Goal: Information Seeking & Learning: Learn about a topic

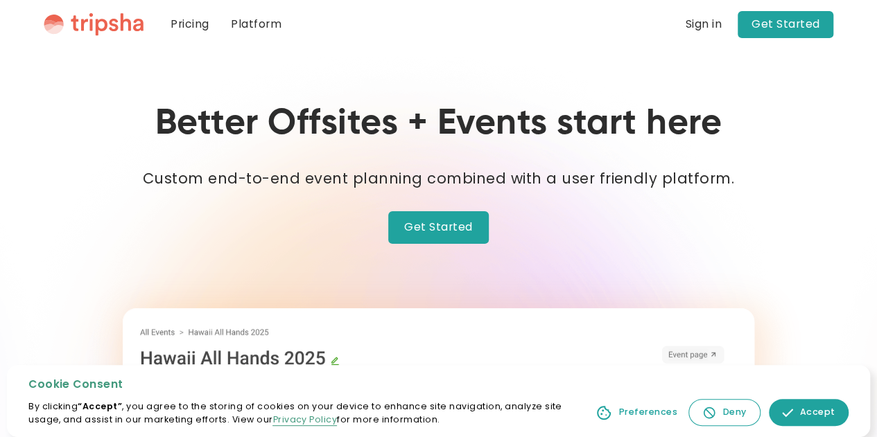
click at [793, 413] on img at bounding box center [787, 413] width 11 height 11
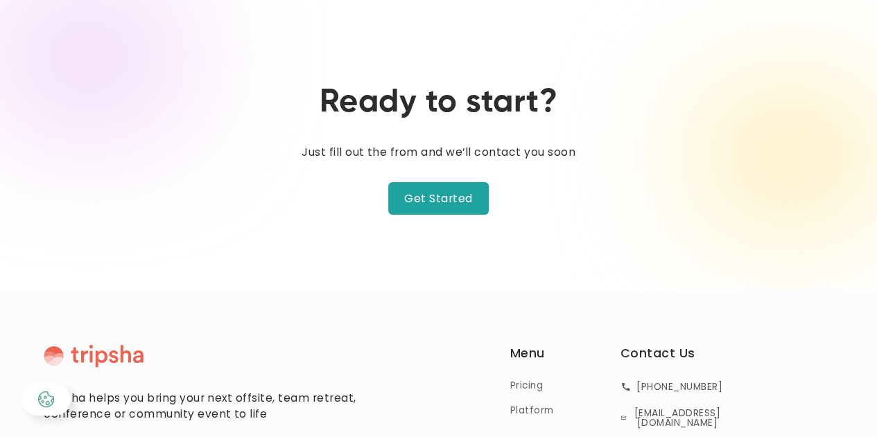
scroll to position [2485, 0]
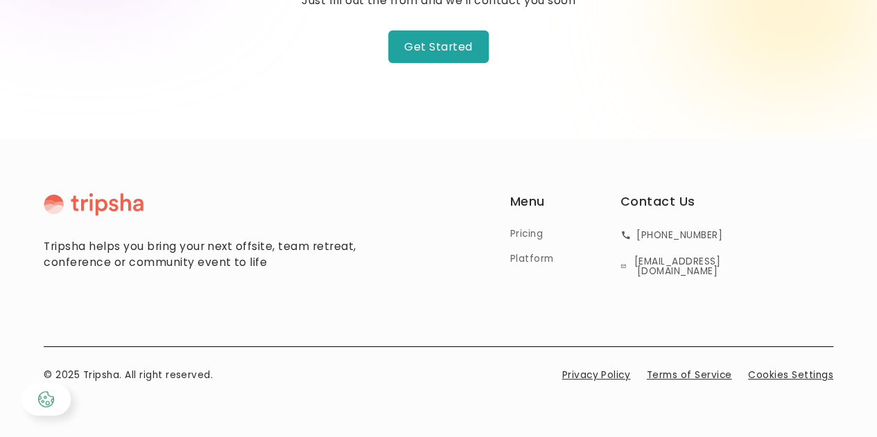
click at [623, 381] on link "Privacy Policy" at bounding box center [596, 376] width 69 height 15
click at [664, 375] on link "Terms of Service" at bounding box center [689, 376] width 85 height 15
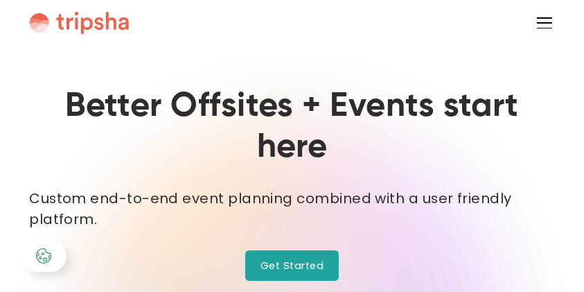
click at [536, 25] on div "menu" at bounding box center [545, 23] width 31 height 31
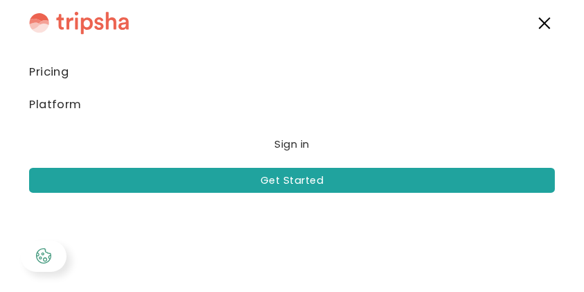
drag, startPoint x: 544, startPoint y: 19, endPoint x: 535, endPoint y: 22, distance: 9.0
click at [544, 19] on div "menu" at bounding box center [545, 23] width 31 height 31
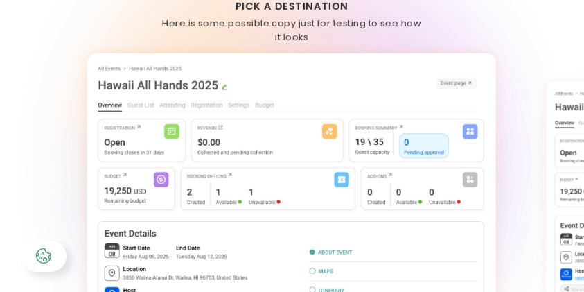
scroll to position [924, 0]
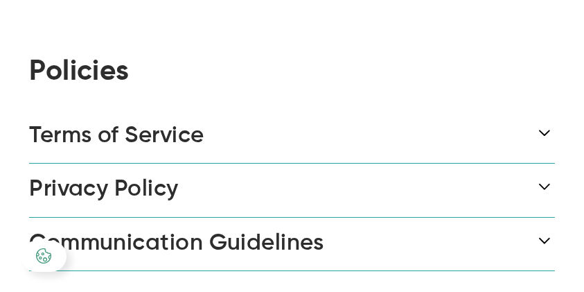
scroll to position [92, 0]
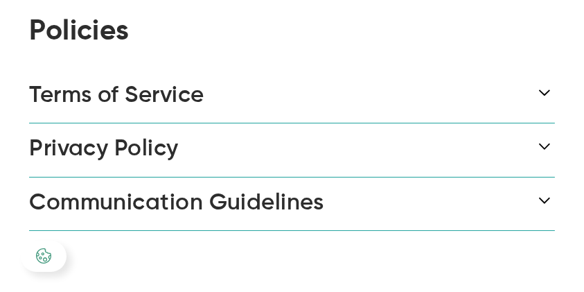
click at [227, 105] on div "Terms of Service" at bounding box center [292, 95] width 526 height 53
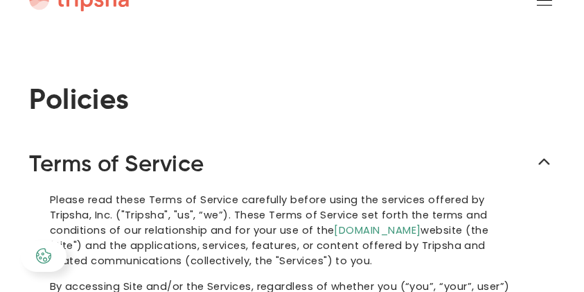
scroll to position [0, 0]
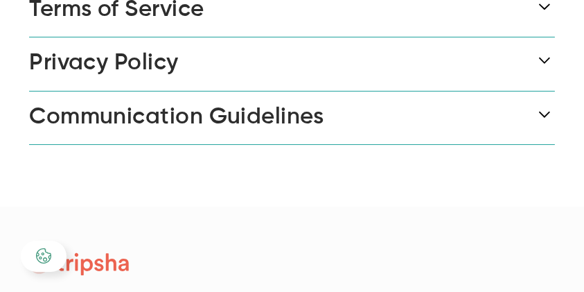
scroll to position [92, 0]
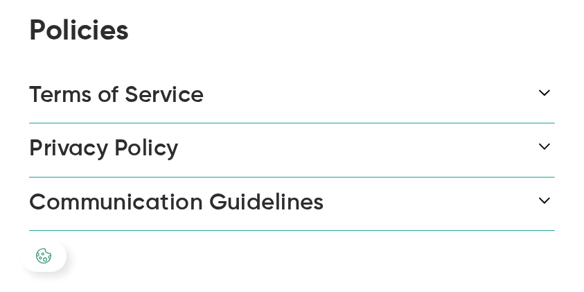
click at [214, 92] on div "Terms of Service" at bounding box center [292, 95] width 526 height 53
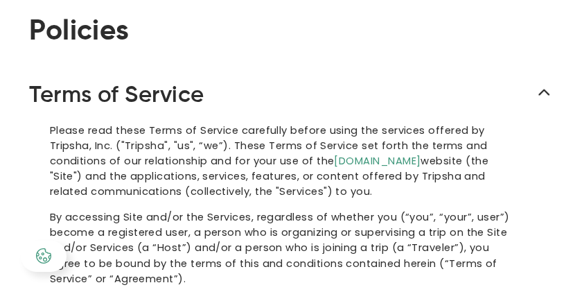
click at [214, 92] on div "Terms of Service" at bounding box center [292, 95] width 526 height 53
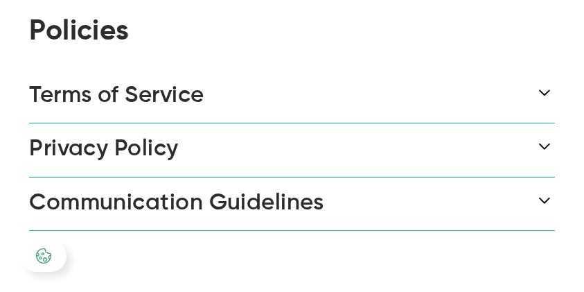
click at [171, 142] on div "Privacy Policy" at bounding box center [103, 150] width 149 height 28
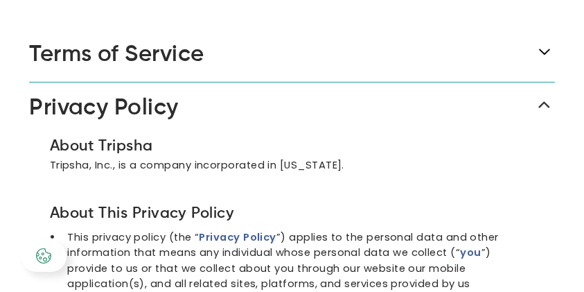
scroll to position [184, 0]
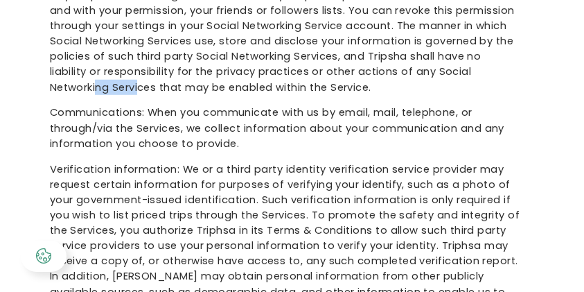
click at [209, 95] on p "Social media account information: If you choose to log in to the Services via a…" at bounding box center [285, 23] width 471 height 164
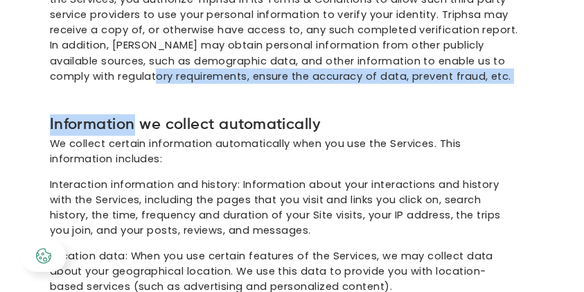
drag, startPoint x: 155, startPoint y: 90, endPoint x: 191, endPoint y: 86, distance: 36.3
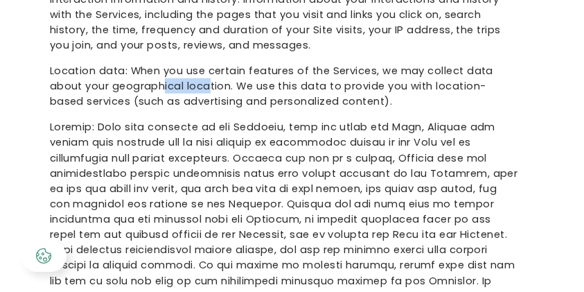
drag, startPoint x: 170, startPoint y: 94, endPoint x: 216, endPoint y: 88, distance: 46.8
click at [216, 88] on p "Location data: When you use certain features of the Services, we may collect da…" at bounding box center [285, 91] width 471 height 56
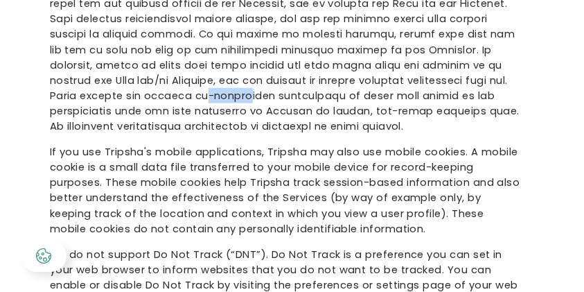
click at [213, 91] on p at bounding box center [285, 16] width 471 height 256
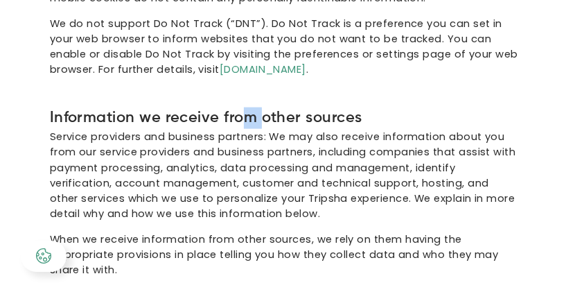
click at [267, 110] on h5 "Information we receive from other sources" at bounding box center [285, 117] width 471 height 21
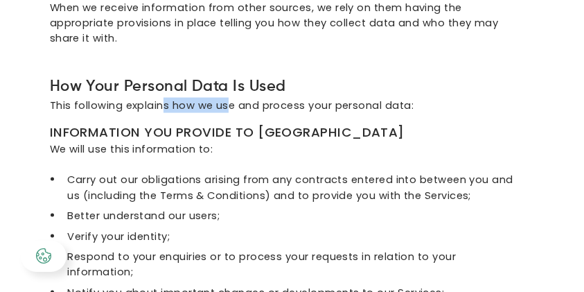
drag, startPoint x: 193, startPoint y: 106, endPoint x: 244, endPoint y: 116, distance: 51.5
click at [235, 105] on p "This following explains how we use and process your personal data:" at bounding box center [285, 111] width 471 height 26
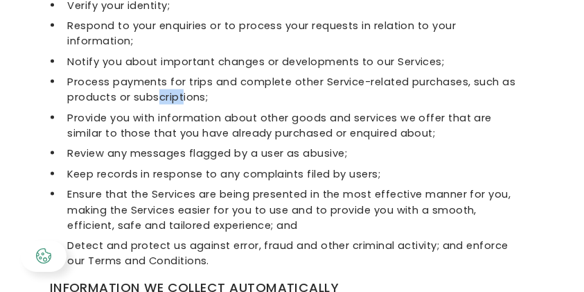
drag, startPoint x: 171, startPoint y: 101, endPoint x: 233, endPoint y: 98, distance: 62.5
click at [220, 98] on li "Process payments for trips and complete other Service-related purchases, such a…" at bounding box center [291, 89] width 458 height 31
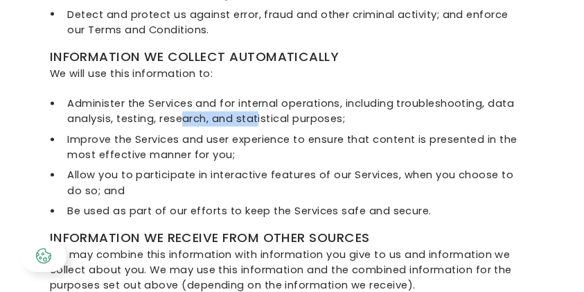
drag, startPoint x: 243, startPoint y: 121, endPoint x: 283, endPoint y: 137, distance: 42.6
click at [270, 121] on li "Administer the Services and for internal operations, including troubleshooting,…" at bounding box center [291, 111] width 458 height 31
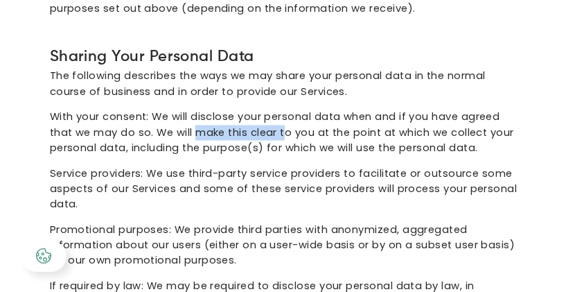
drag, startPoint x: 243, startPoint y: 135, endPoint x: 314, endPoint y: 135, distance: 71.4
click at [295, 135] on p "With your consent: We will disclose your personal data when and if you have agr…" at bounding box center [285, 137] width 471 height 56
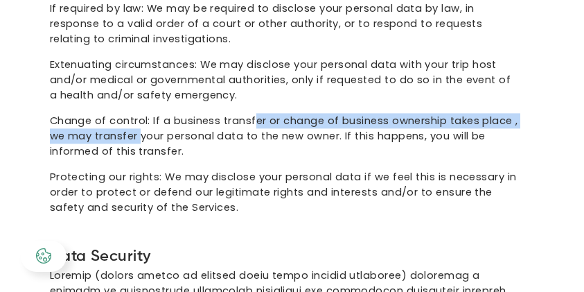
click at [264, 125] on p "Change of control: If a business transfer or change of business ownership takes…" at bounding box center [285, 141] width 471 height 56
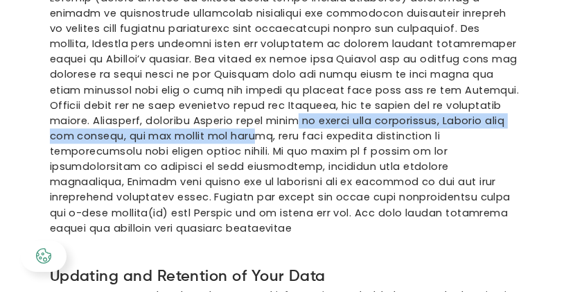
click at [278, 128] on p at bounding box center [285, 118] width 471 height 256
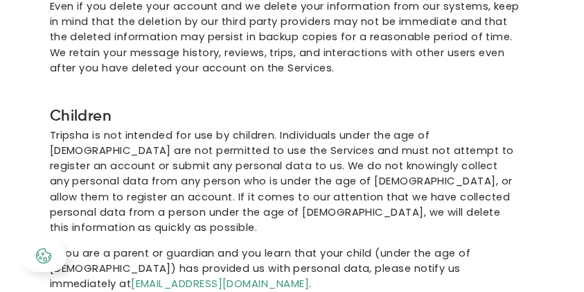
drag, startPoint x: 269, startPoint y: 116, endPoint x: 315, endPoint y: 164, distance: 66.7
click at [304, 116] on h5 "Children" at bounding box center [285, 116] width 471 height 21
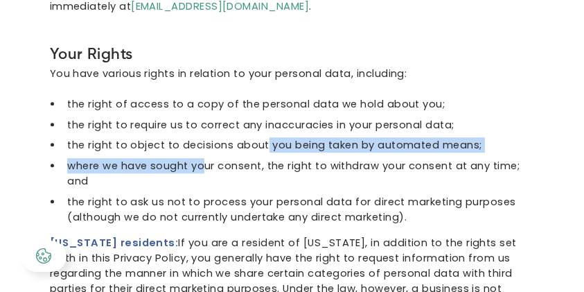
drag, startPoint x: 269, startPoint y: 130, endPoint x: 327, endPoint y: 161, distance: 65.5
click at [297, 132] on ul "the right of access to a copy of the personal data we hold about you; the right…" at bounding box center [285, 158] width 471 height 133
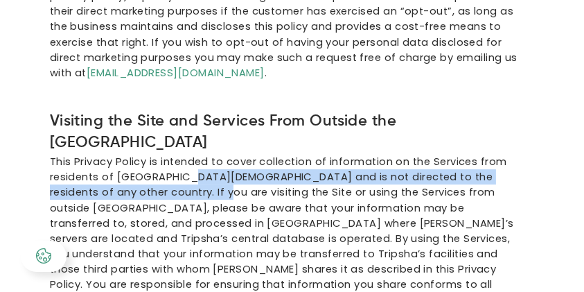
drag, startPoint x: 223, startPoint y: 133, endPoint x: 284, endPoint y: 154, distance: 65.1
click at [277, 154] on p "This Privacy Policy is intended to cover collection of information on the Servi…" at bounding box center [285, 236] width 471 height 164
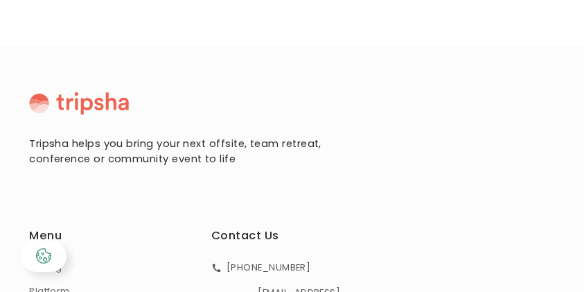
scroll to position [5242, 0]
